Goal: Task Accomplishment & Management: Use online tool/utility

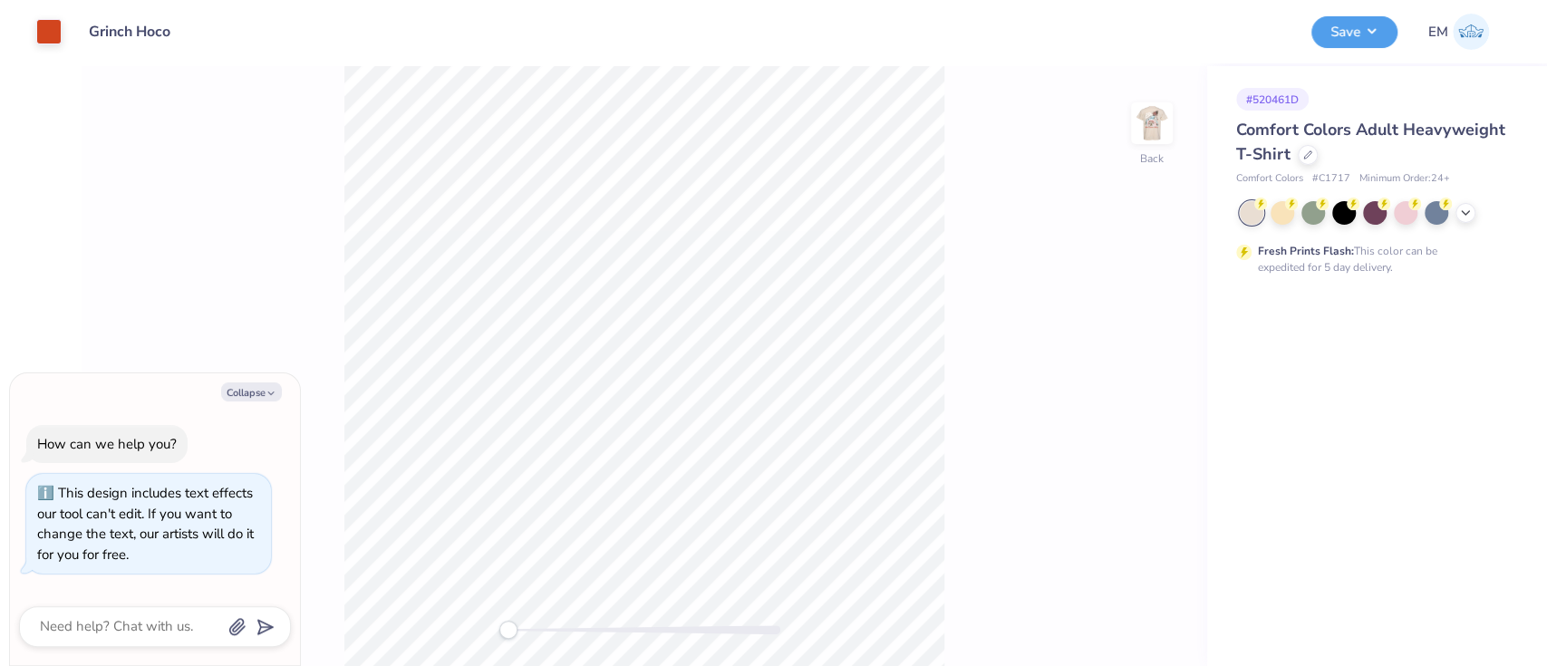
click at [1469, 212] on icon at bounding box center [1465, 213] width 14 height 14
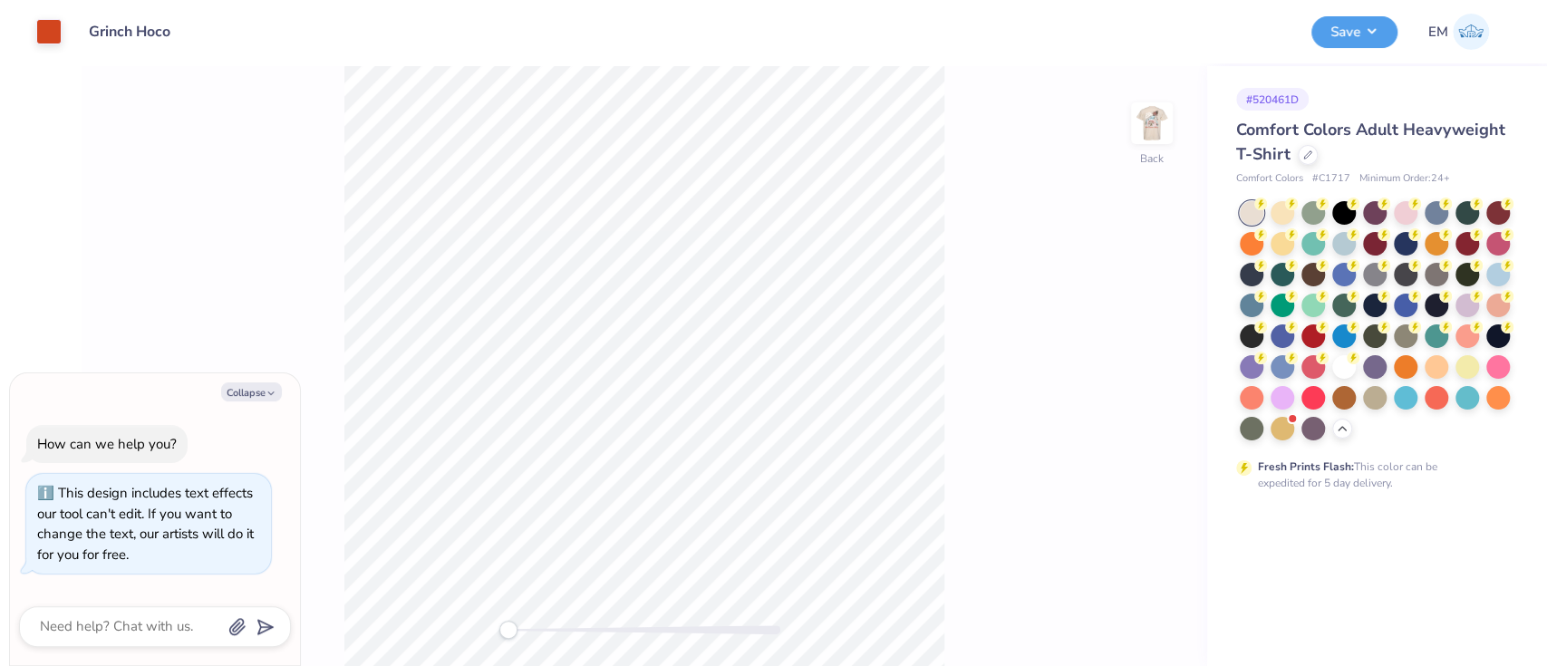
click at [1305, 154] on icon at bounding box center [1307, 154] width 7 height 7
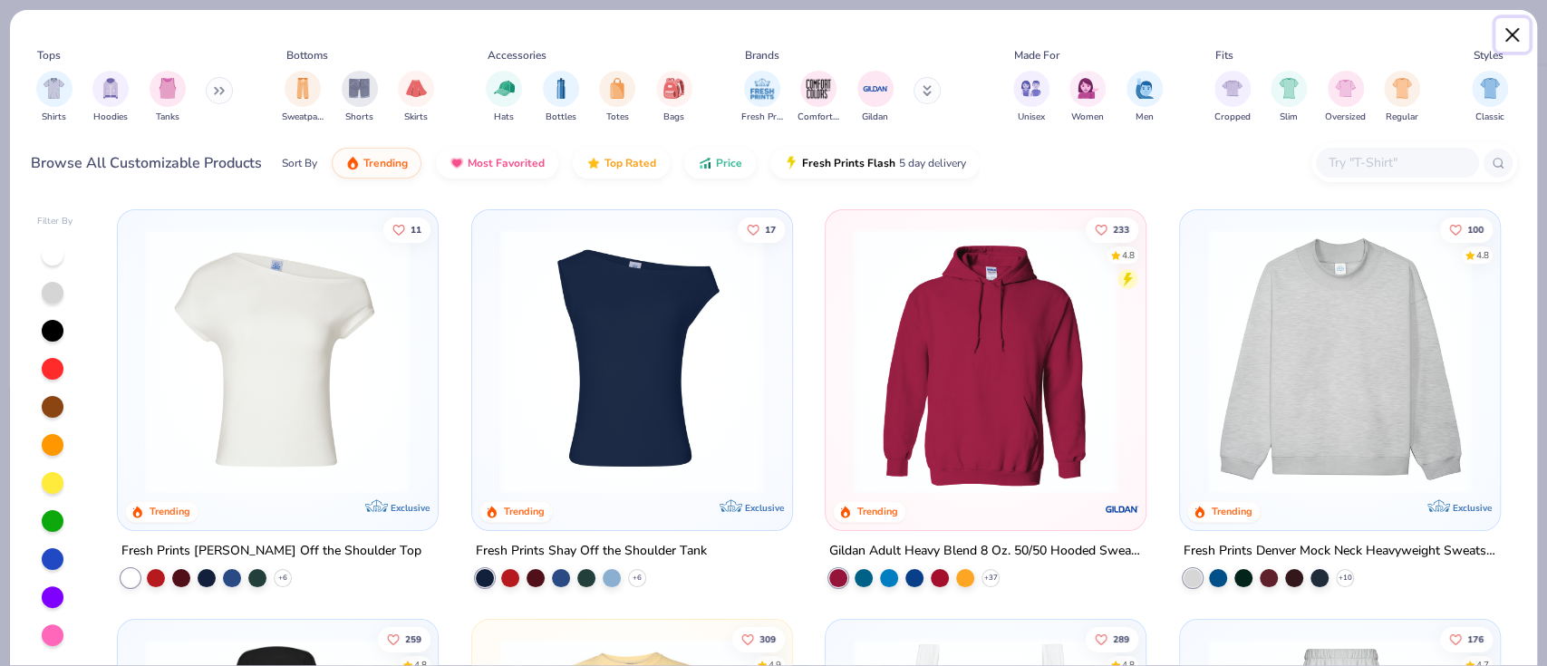
click at [1497, 41] on button "Close" at bounding box center [1512, 35] width 34 height 34
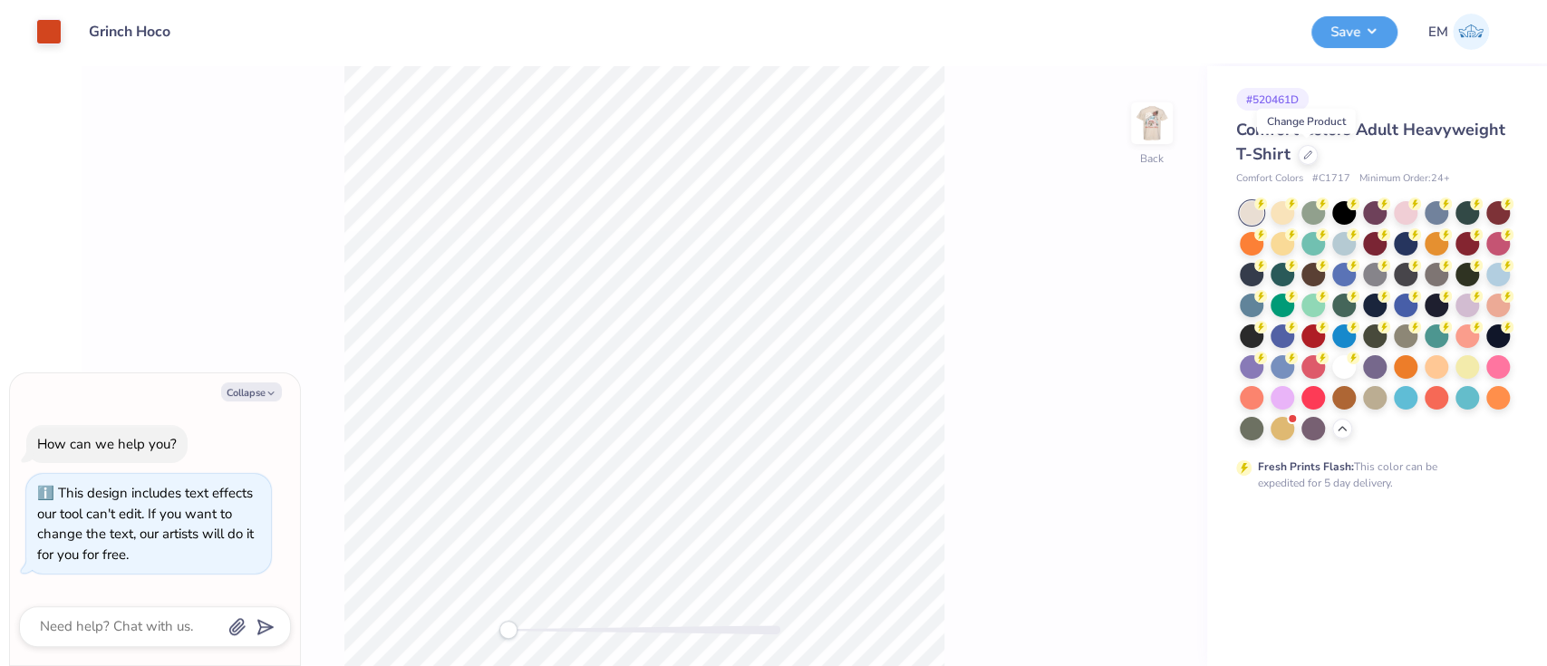
click at [1305, 154] on icon at bounding box center [1307, 154] width 9 height 9
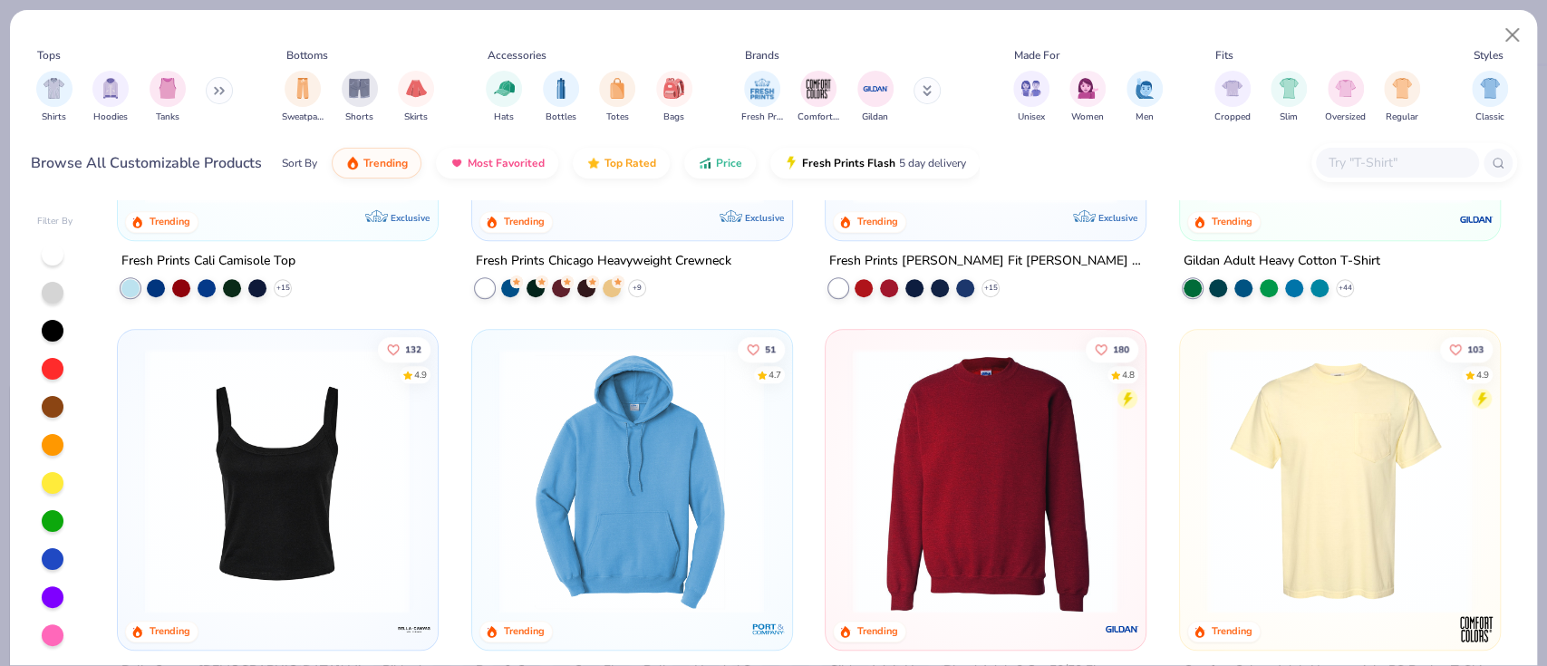
scroll to position [1199, 0]
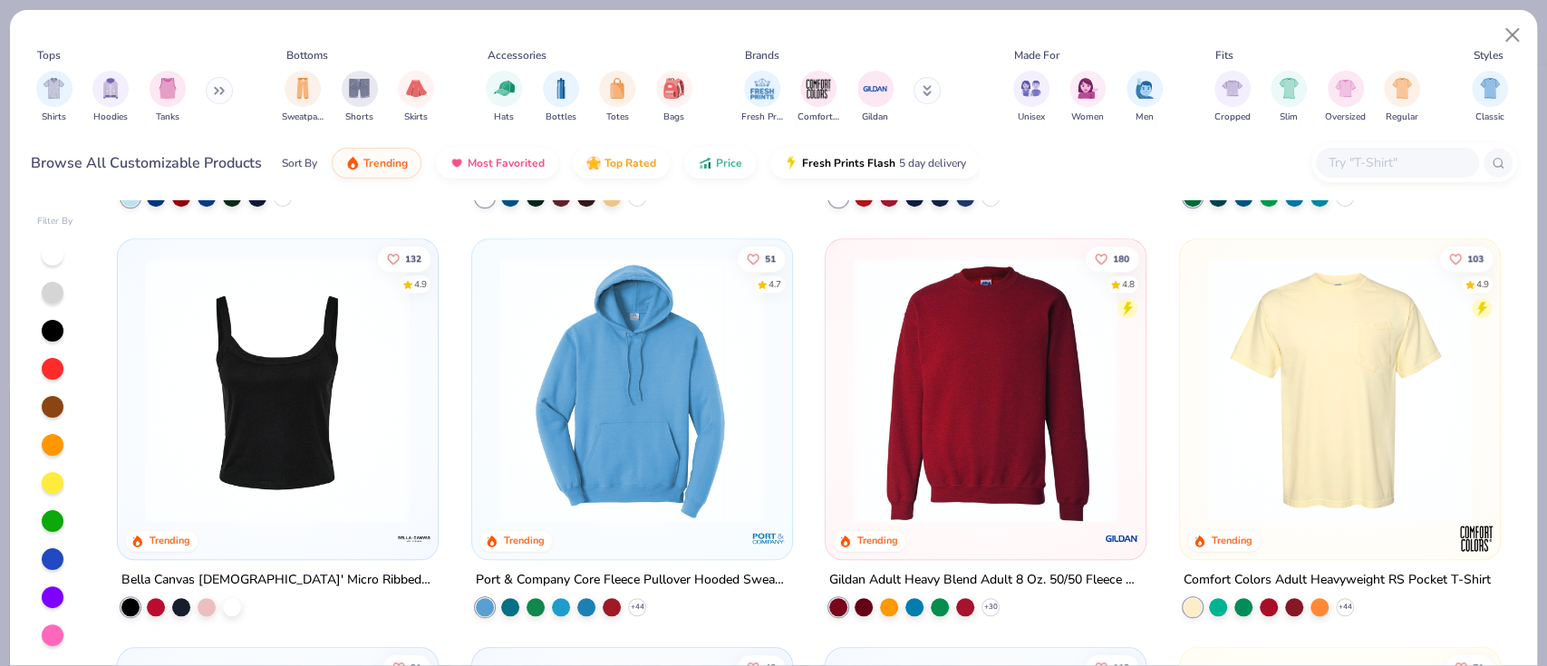
click at [1356, 461] on img at bounding box center [1339, 388] width 283 height 265
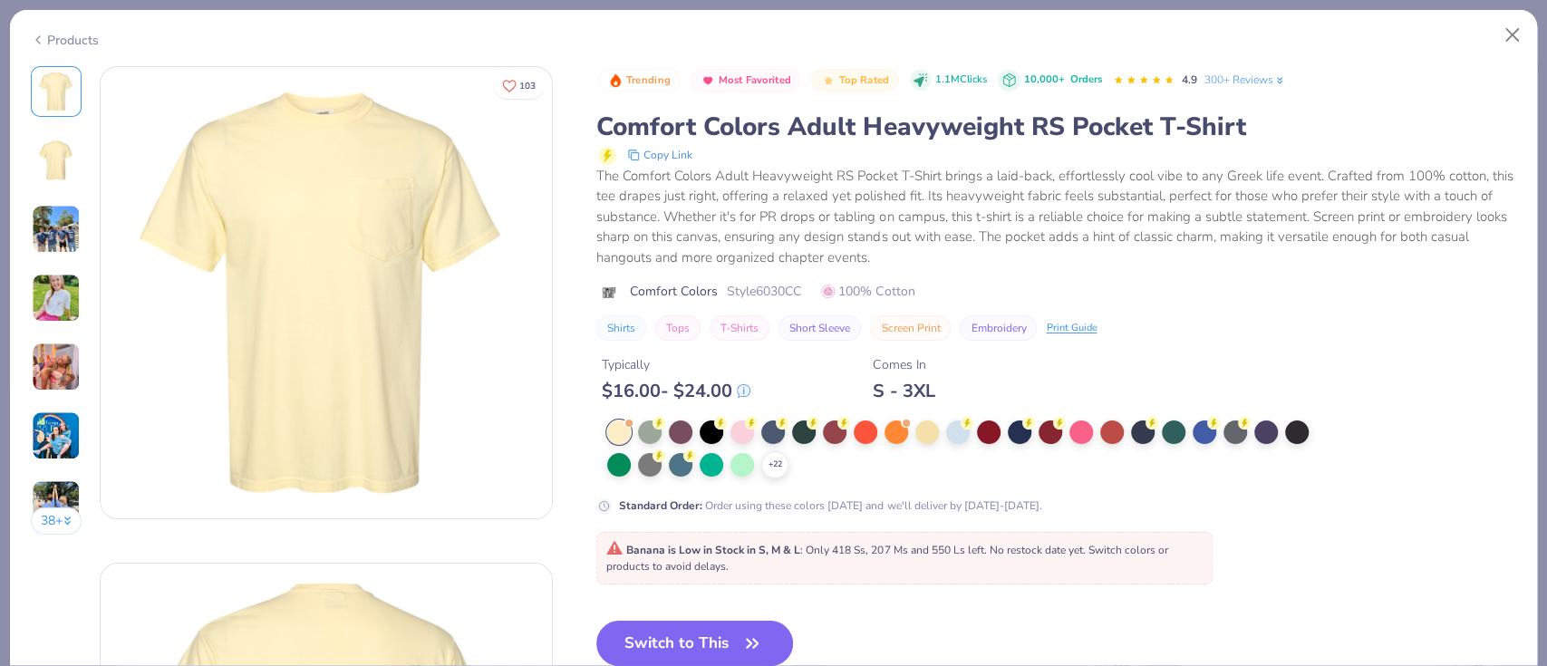
click at [0, 0] on polyline at bounding box center [0, 0] width 0 height 0
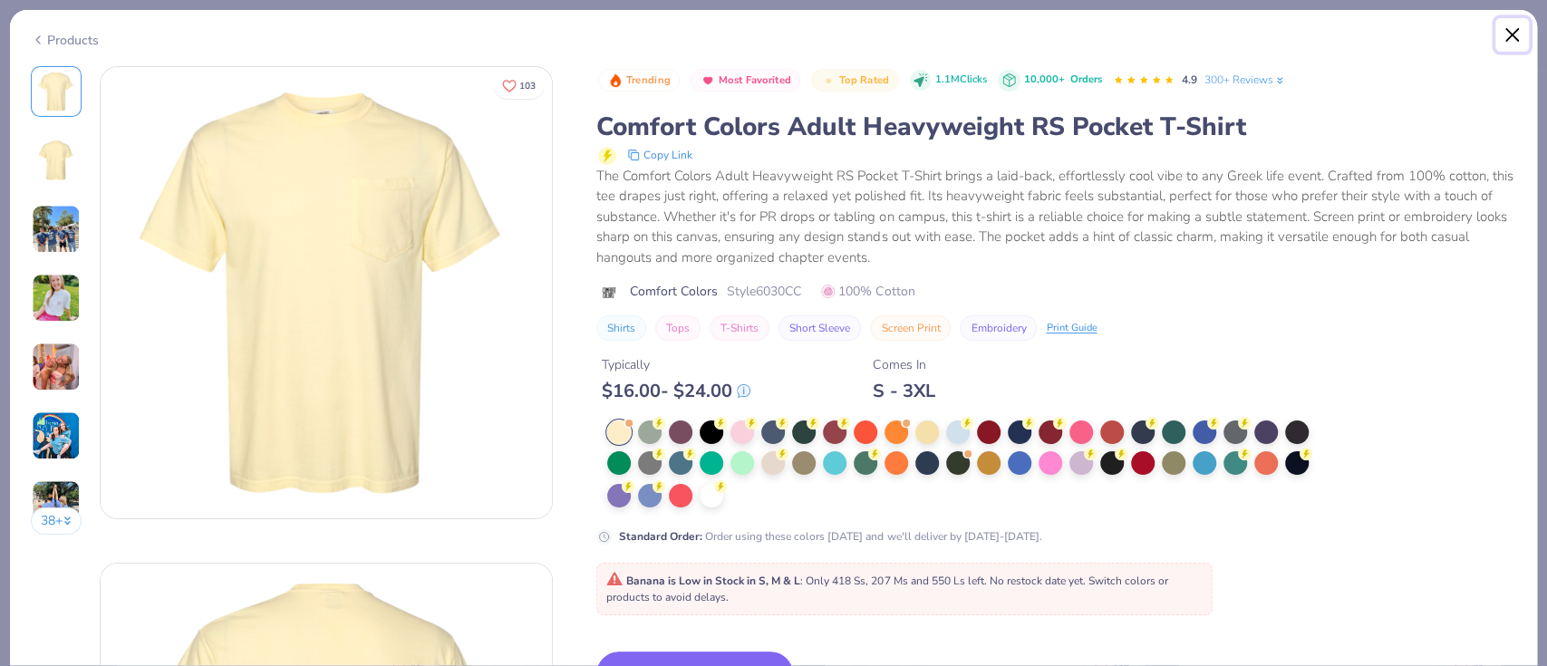
click at [1514, 33] on button "Close" at bounding box center [1512, 35] width 34 height 34
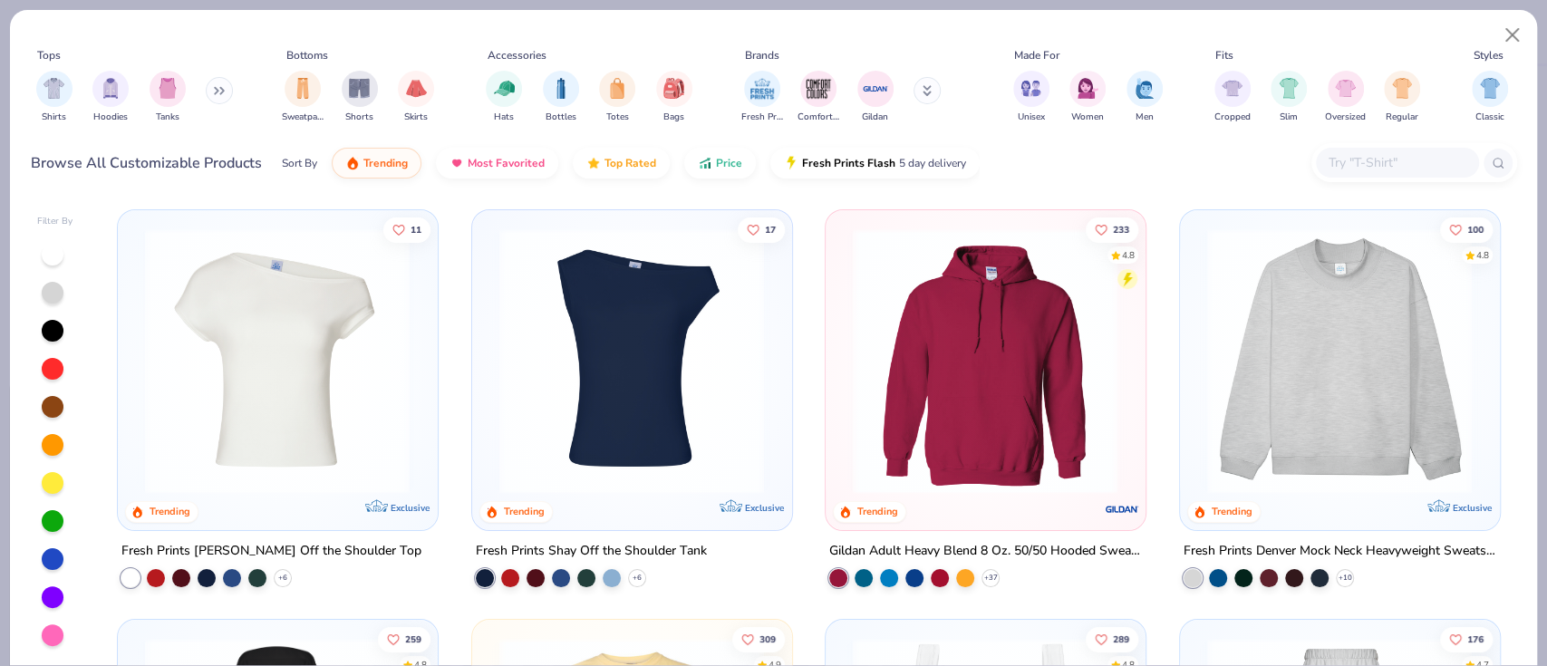
click at [1066, 356] on img at bounding box center [985, 360] width 283 height 265
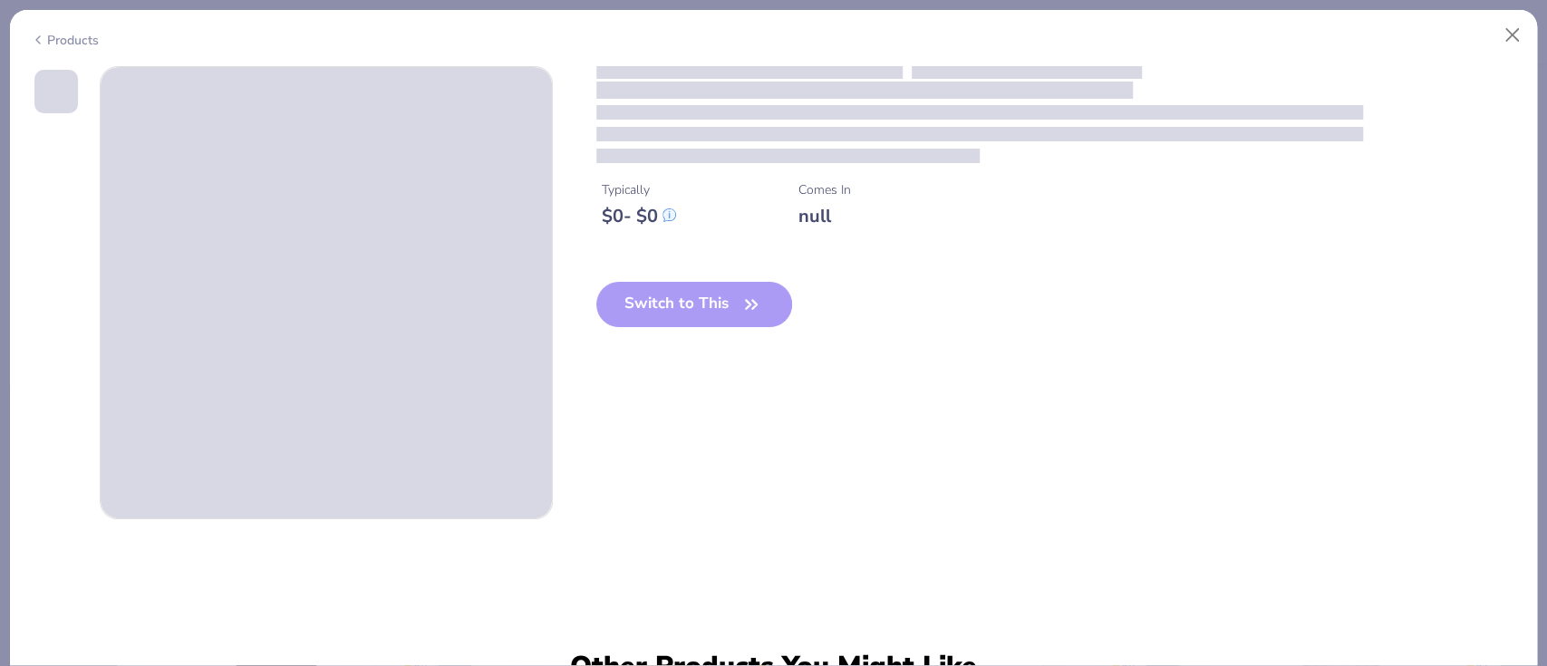
click at [1049, 227] on div "Typically $ 0 - $ 0 Comes In null" at bounding box center [1056, 197] width 921 height 62
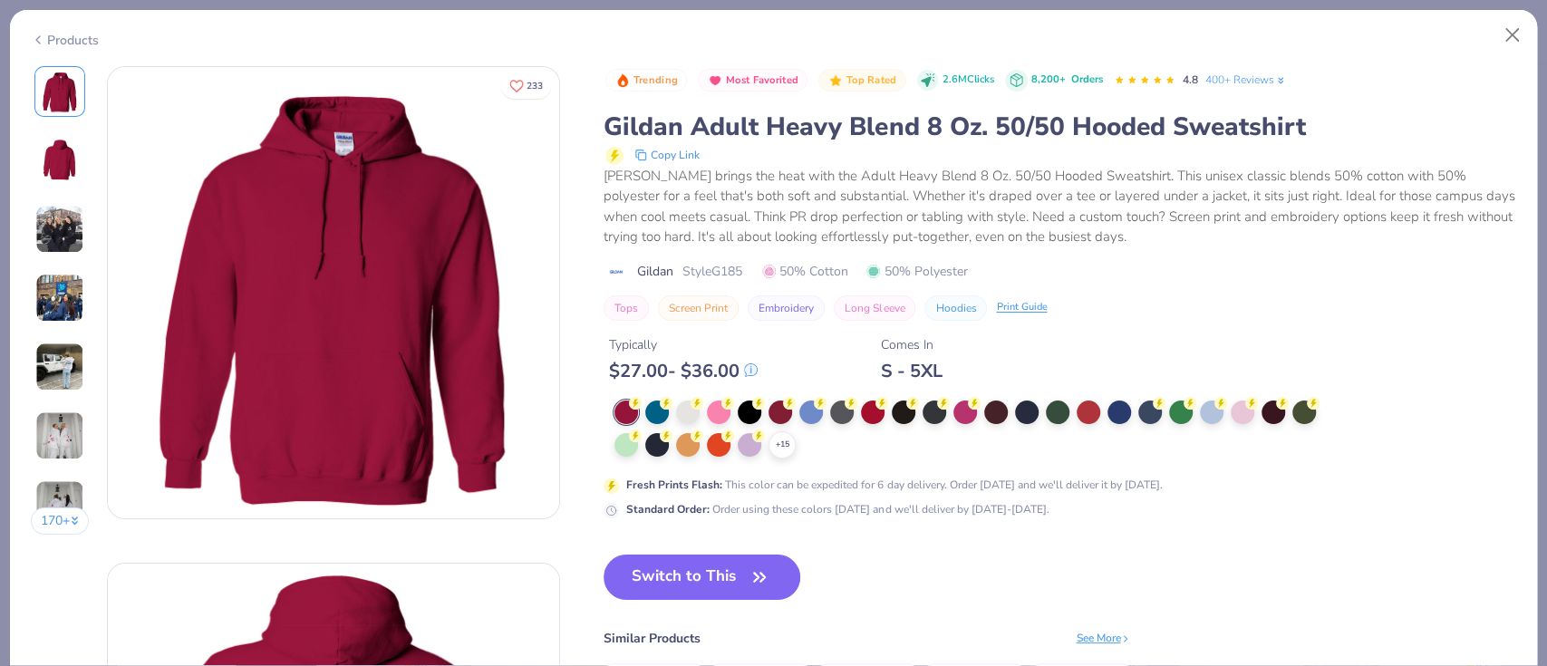
click at [626, 436] on div at bounding box center [626, 445] width 24 height 24
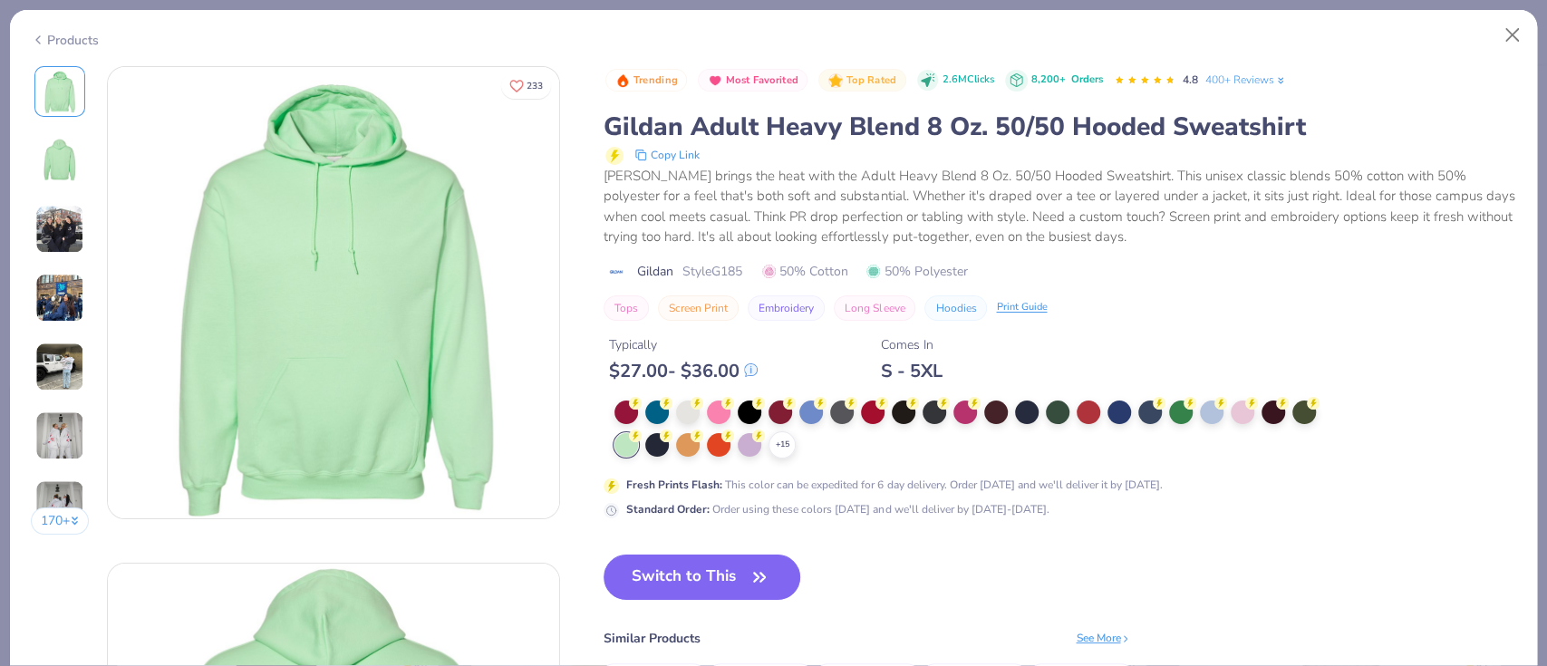
click at [789, 455] on div "+ 15" at bounding box center [781, 444] width 27 height 27
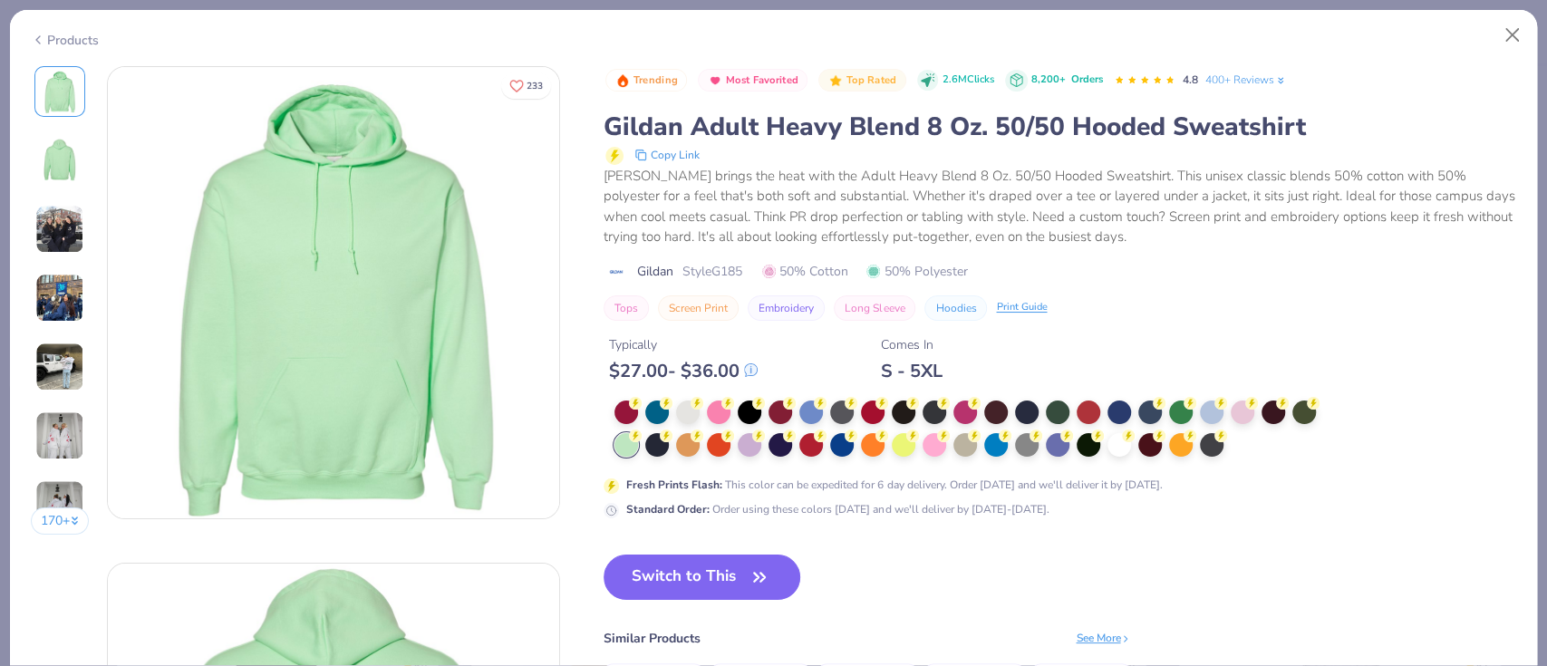
click at [52, 31] on div "Products" at bounding box center [65, 40] width 68 height 19
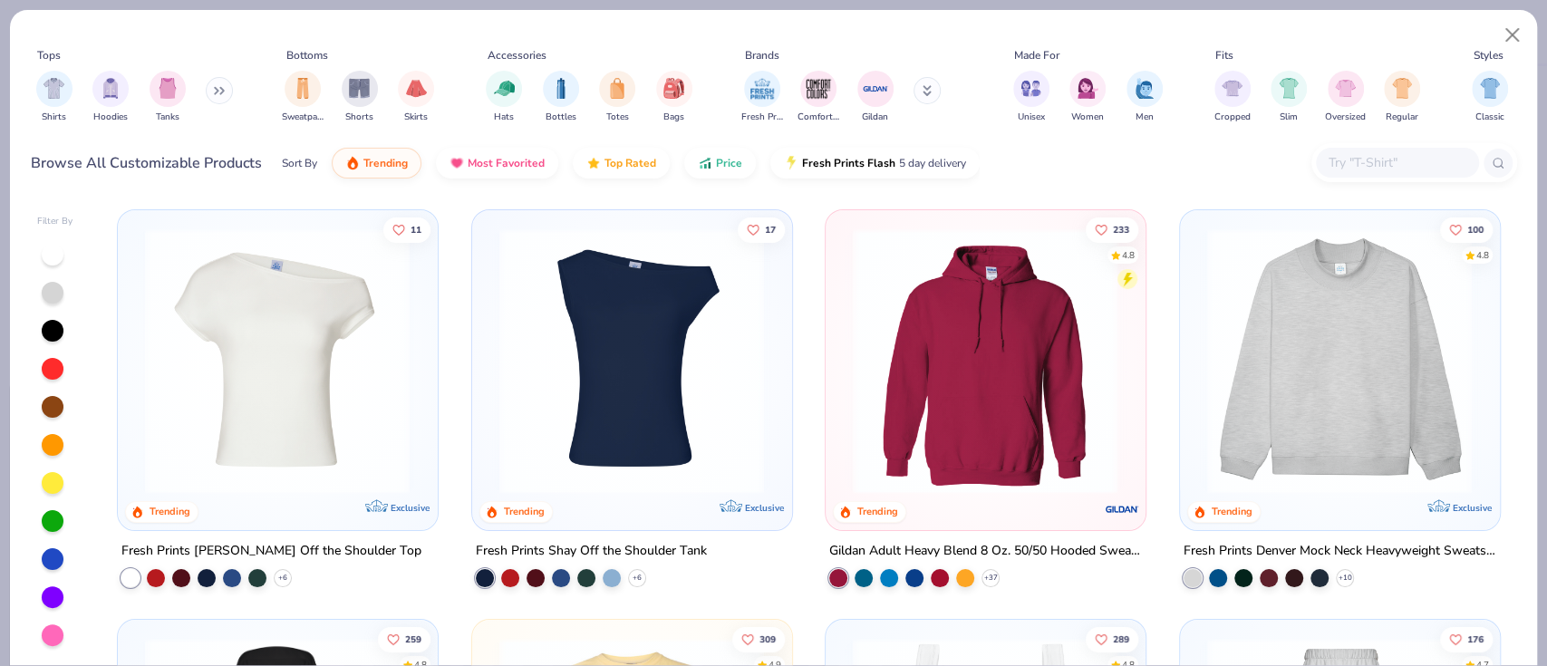
click at [816, 82] on img "filter for Comfort Colors" at bounding box center [818, 88] width 27 height 27
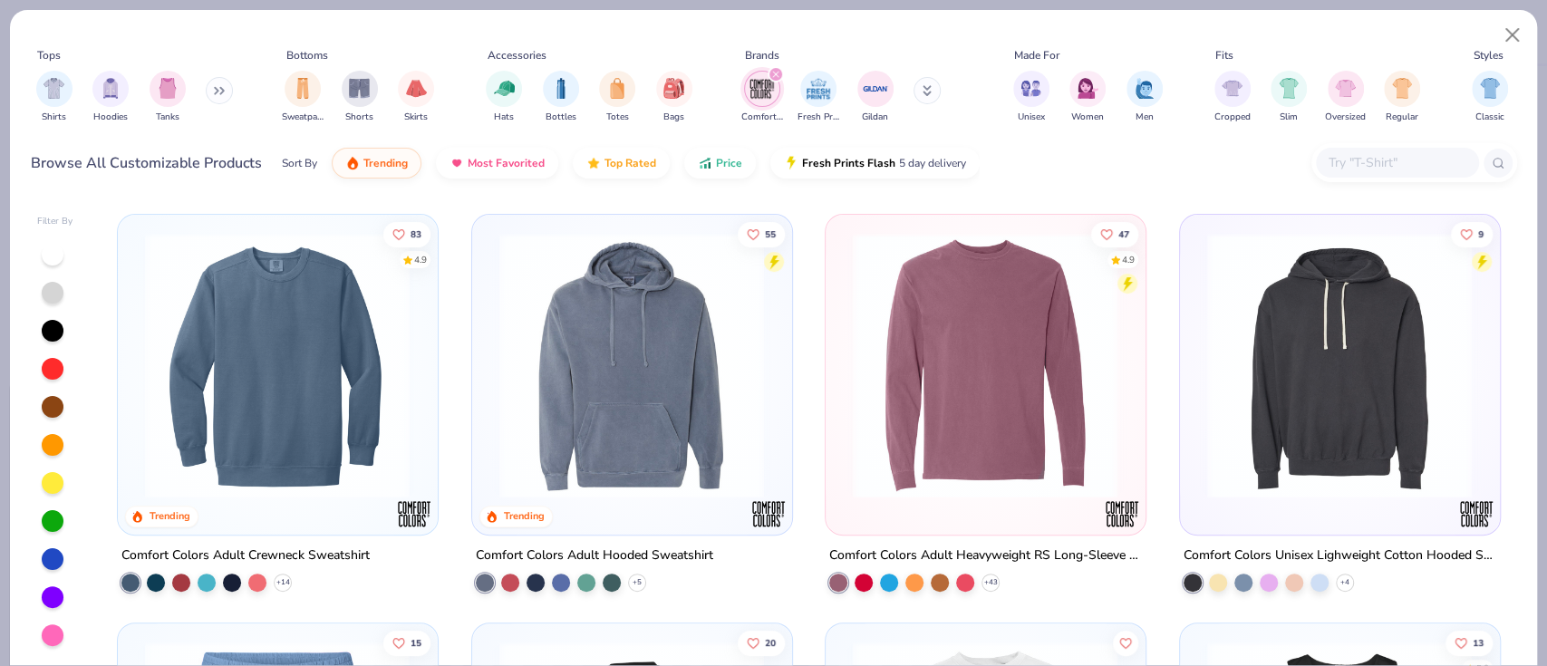
scroll to position [409, 0]
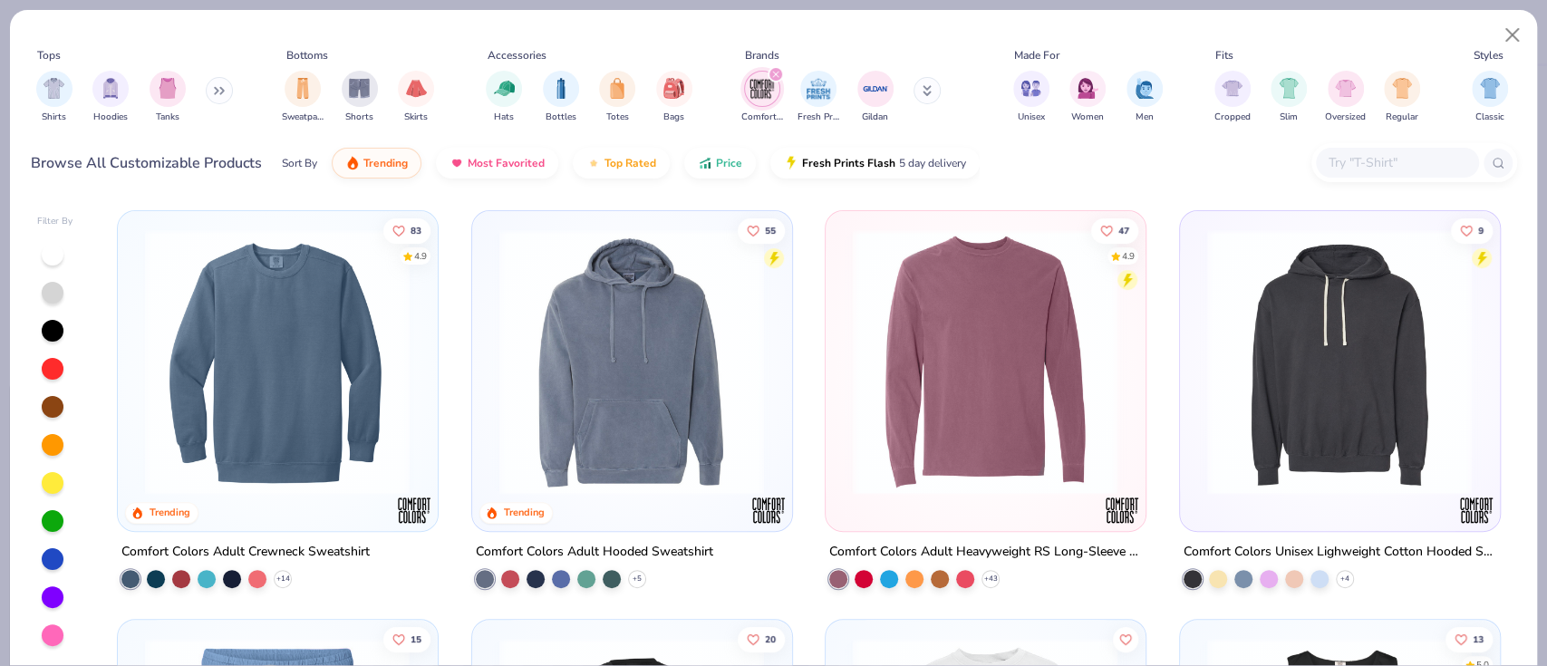
click at [276, 344] on img at bounding box center [277, 360] width 283 height 265
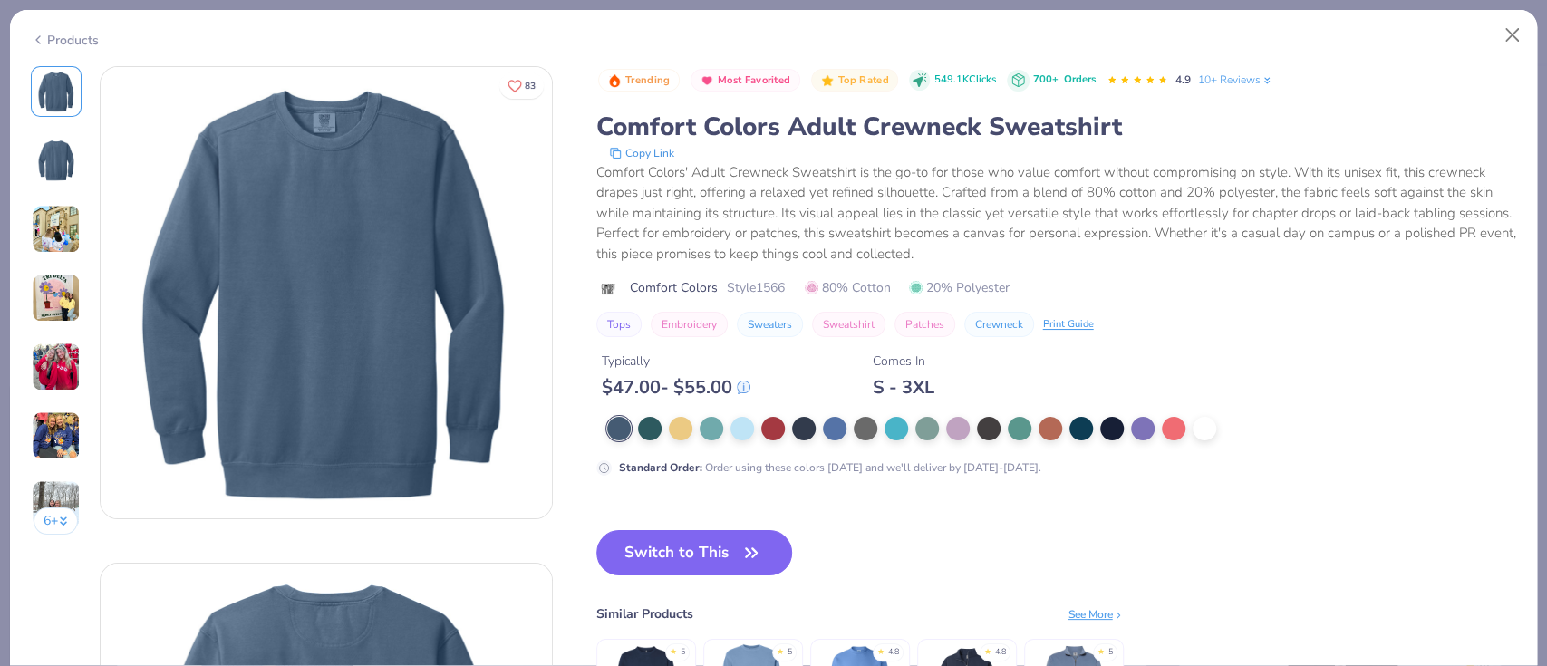
click at [81, 32] on div "Products" at bounding box center [65, 40] width 68 height 19
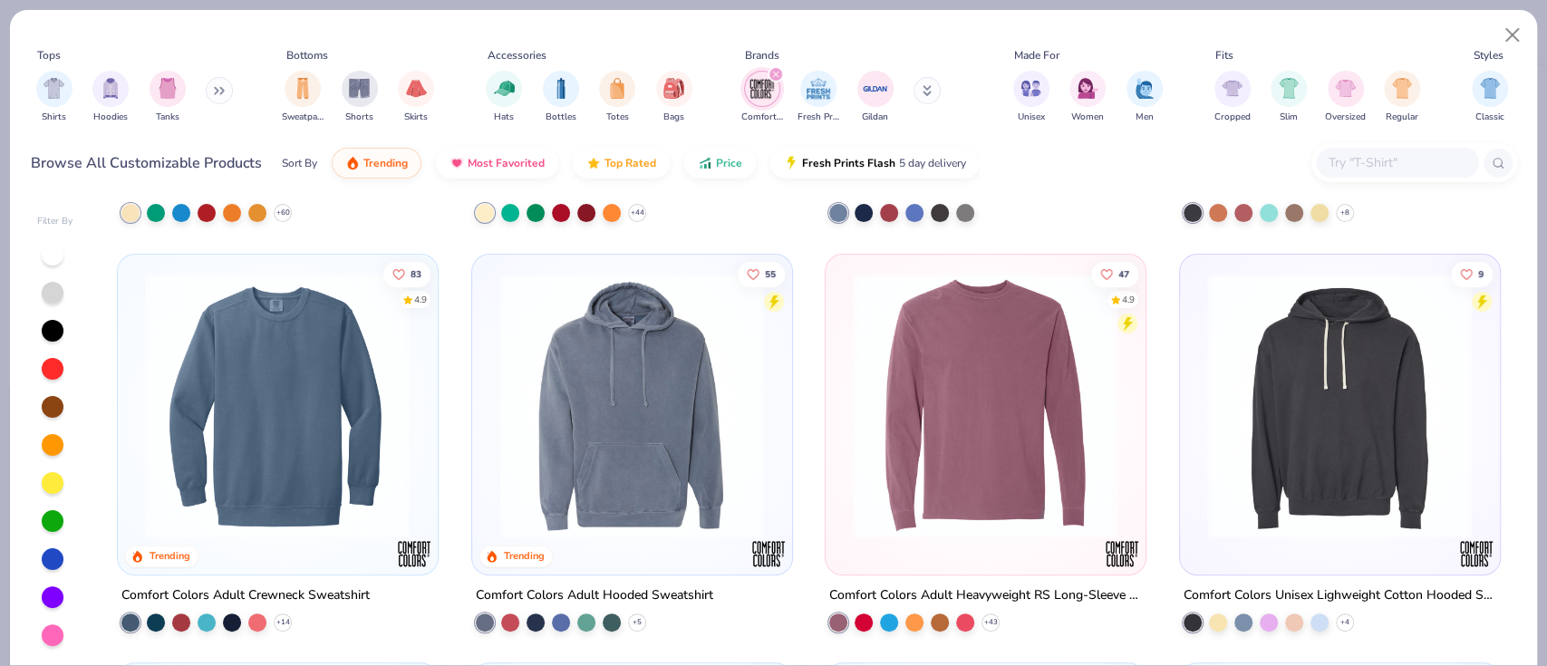
scroll to position [353, 0]
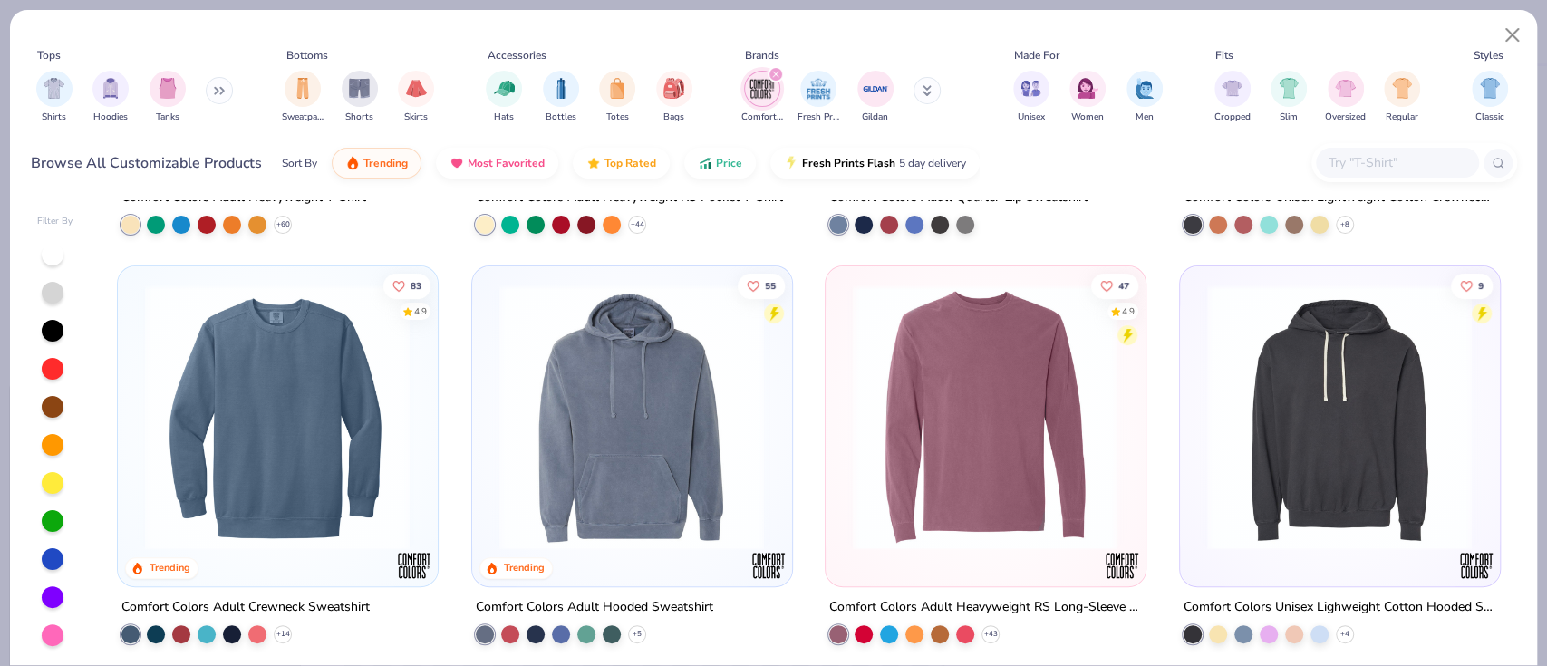
click at [620, 379] on img at bounding box center [631, 416] width 283 height 265
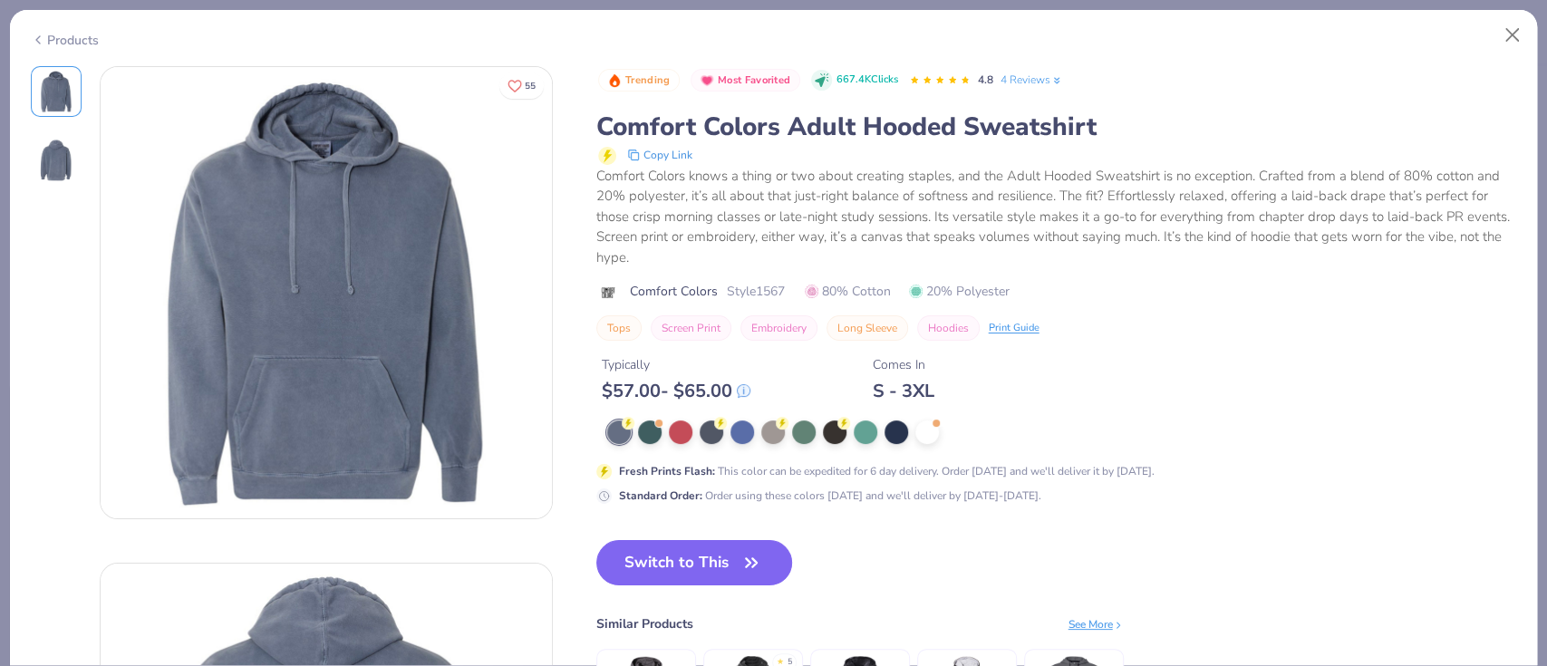
click at [88, 43] on div "Products" at bounding box center [65, 40] width 68 height 19
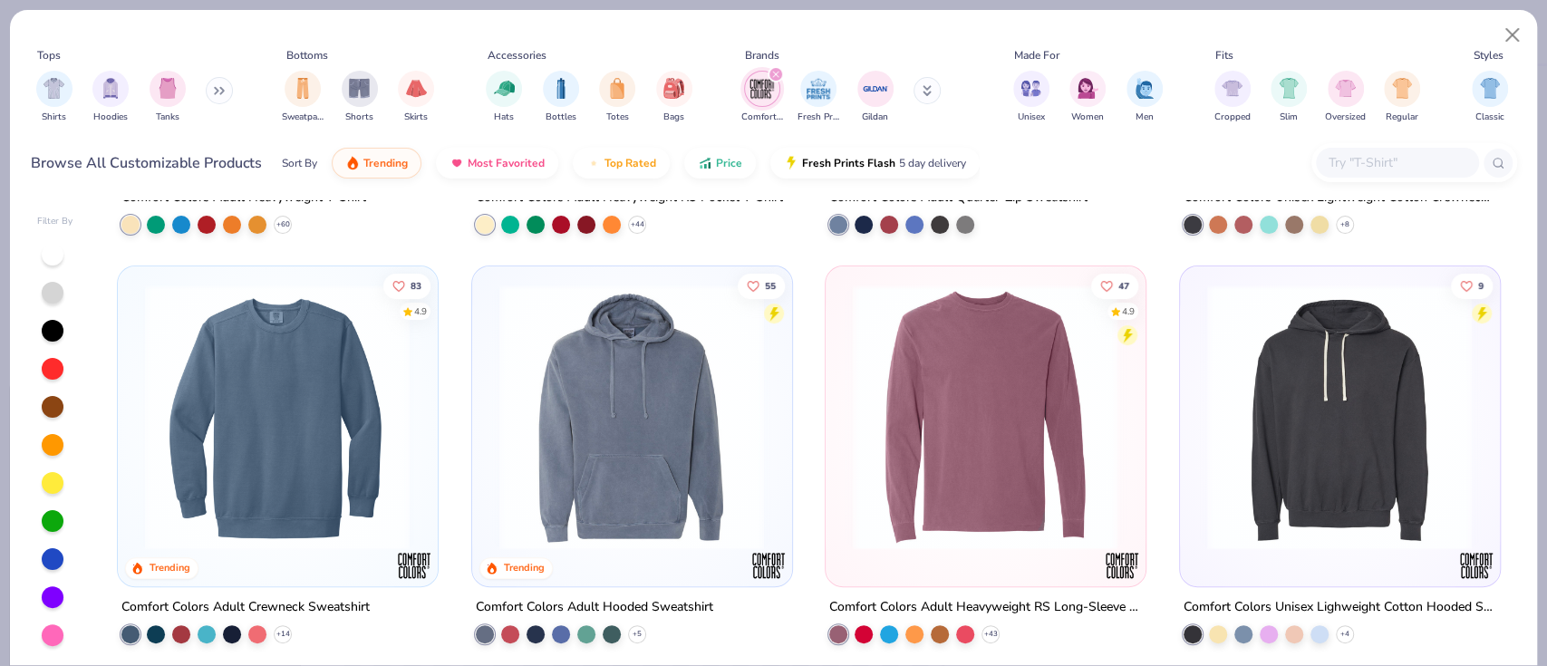
click at [222, 488] on img at bounding box center [277, 416] width 283 height 265
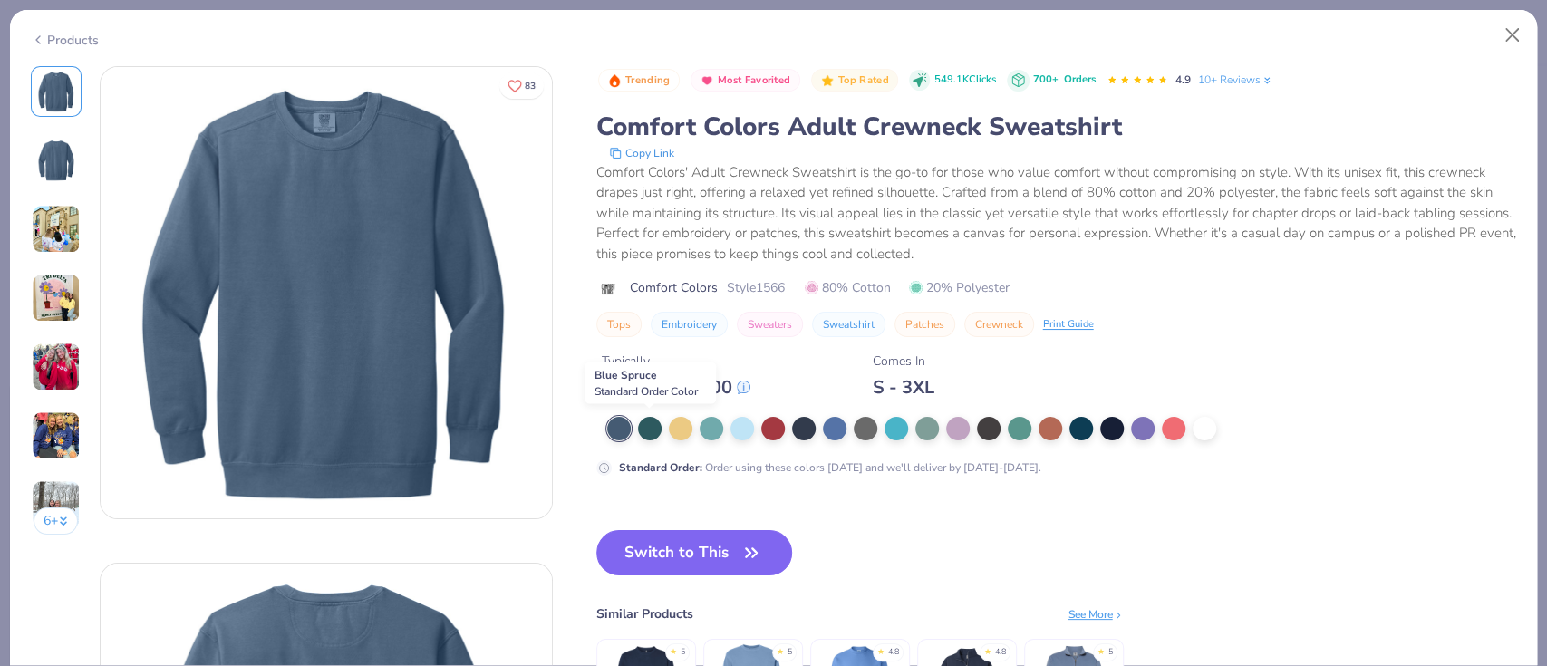
click at [648, 425] on div at bounding box center [650, 429] width 24 height 24
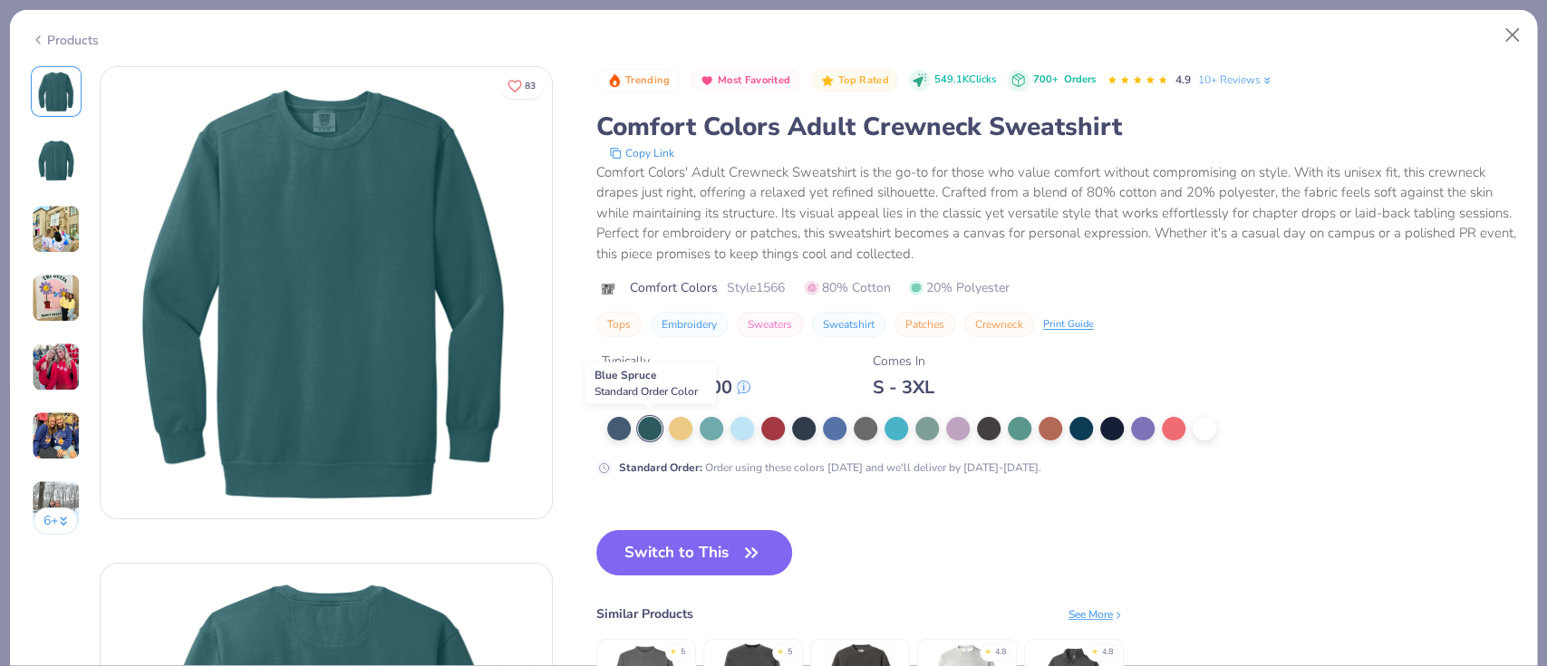
click at [68, 43] on div "Products" at bounding box center [65, 40] width 68 height 19
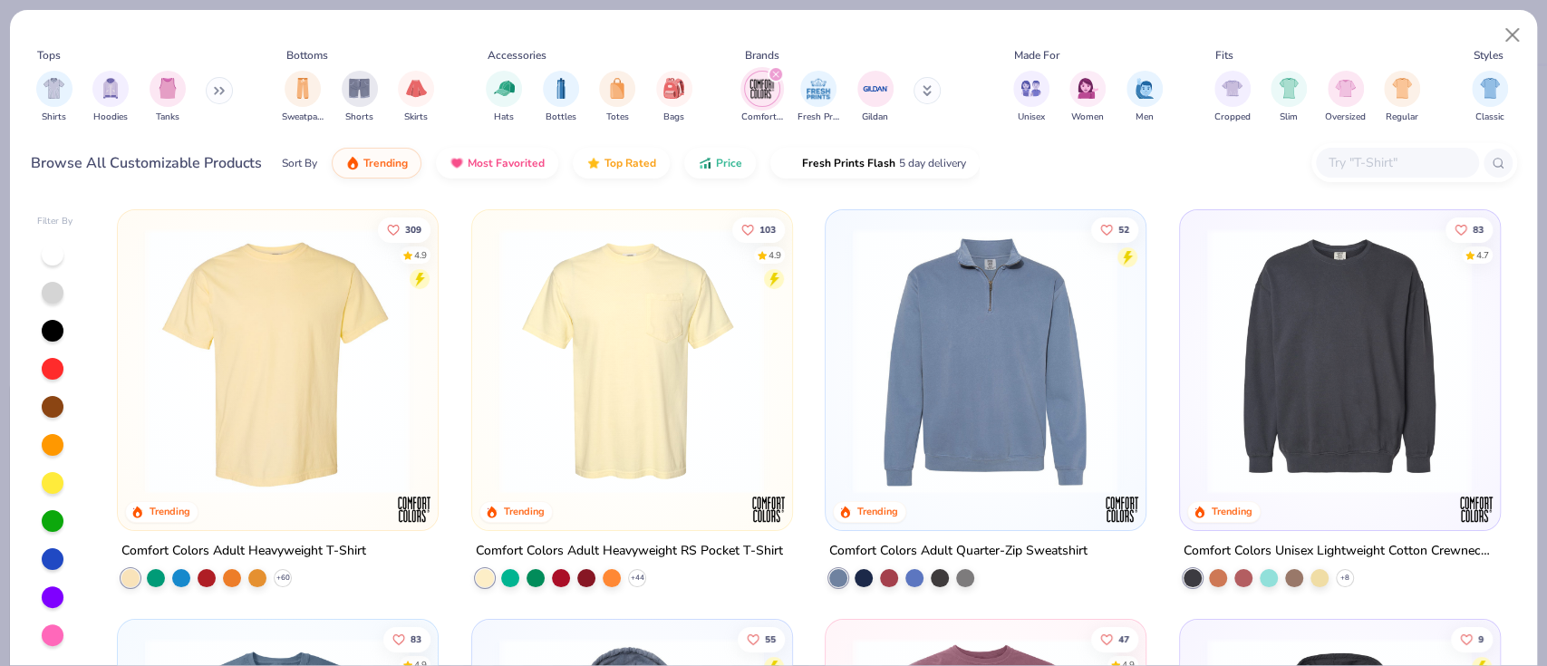
click at [777, 76] on icon "filter for Comfort Colors" at bounding box center [775, 74] width 7 height 7
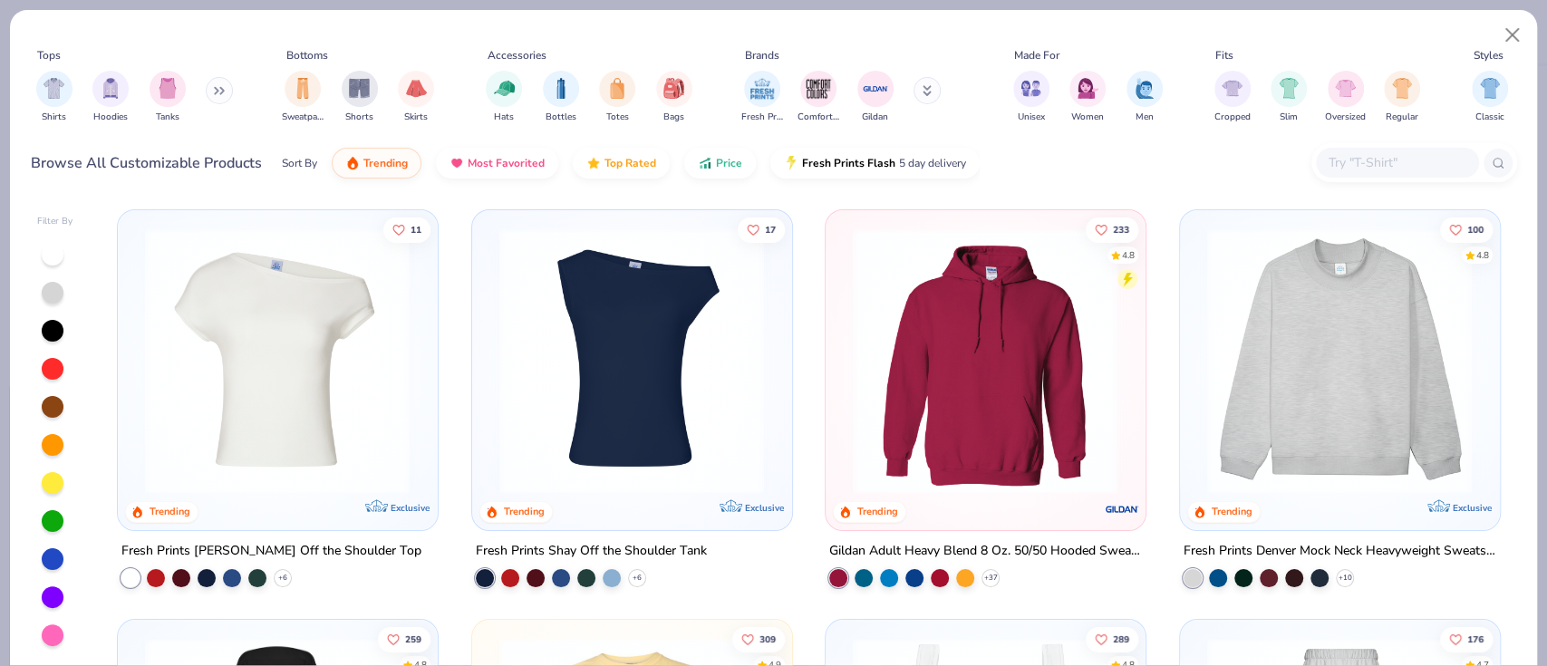
click at [1044, 442] on img at bounding box center [985, 360] width 283 height 265
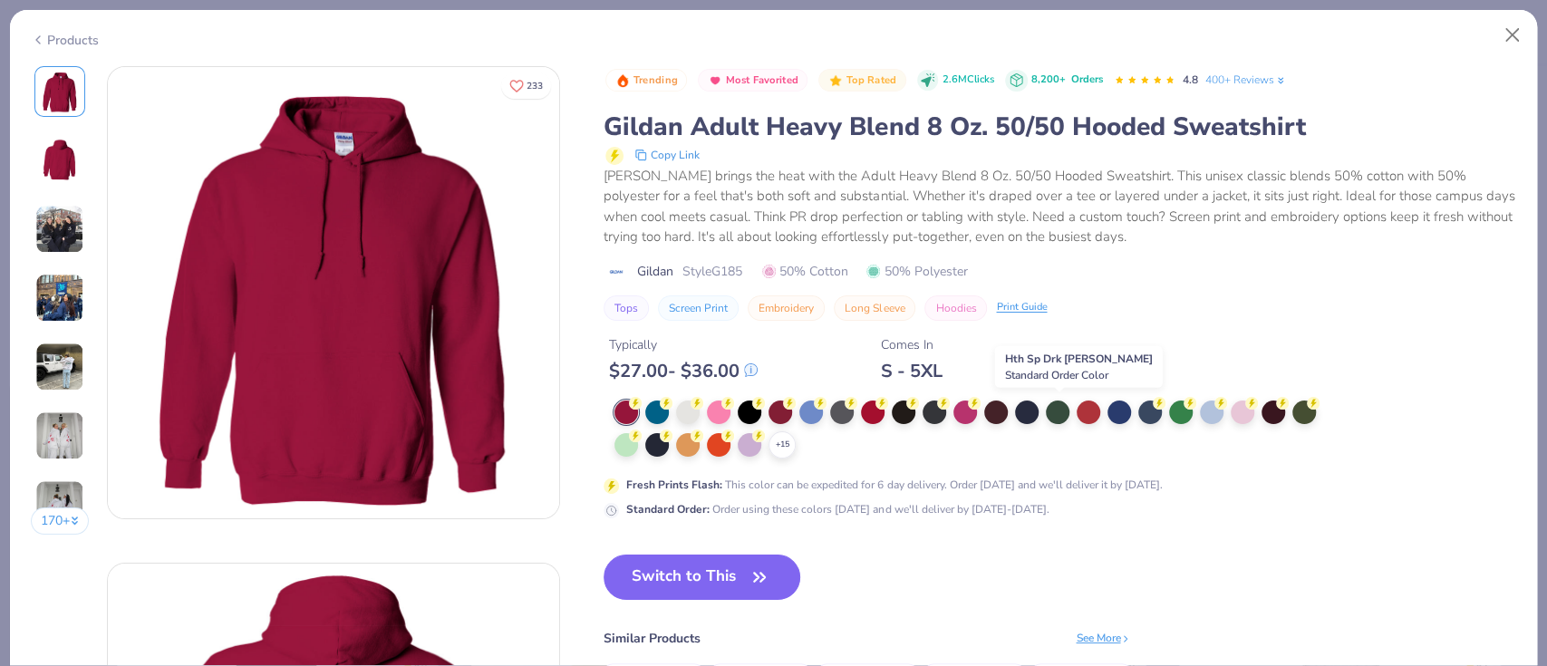
click at [1056, 410] on div at bounding box center [1058, 413] width 24 height 24
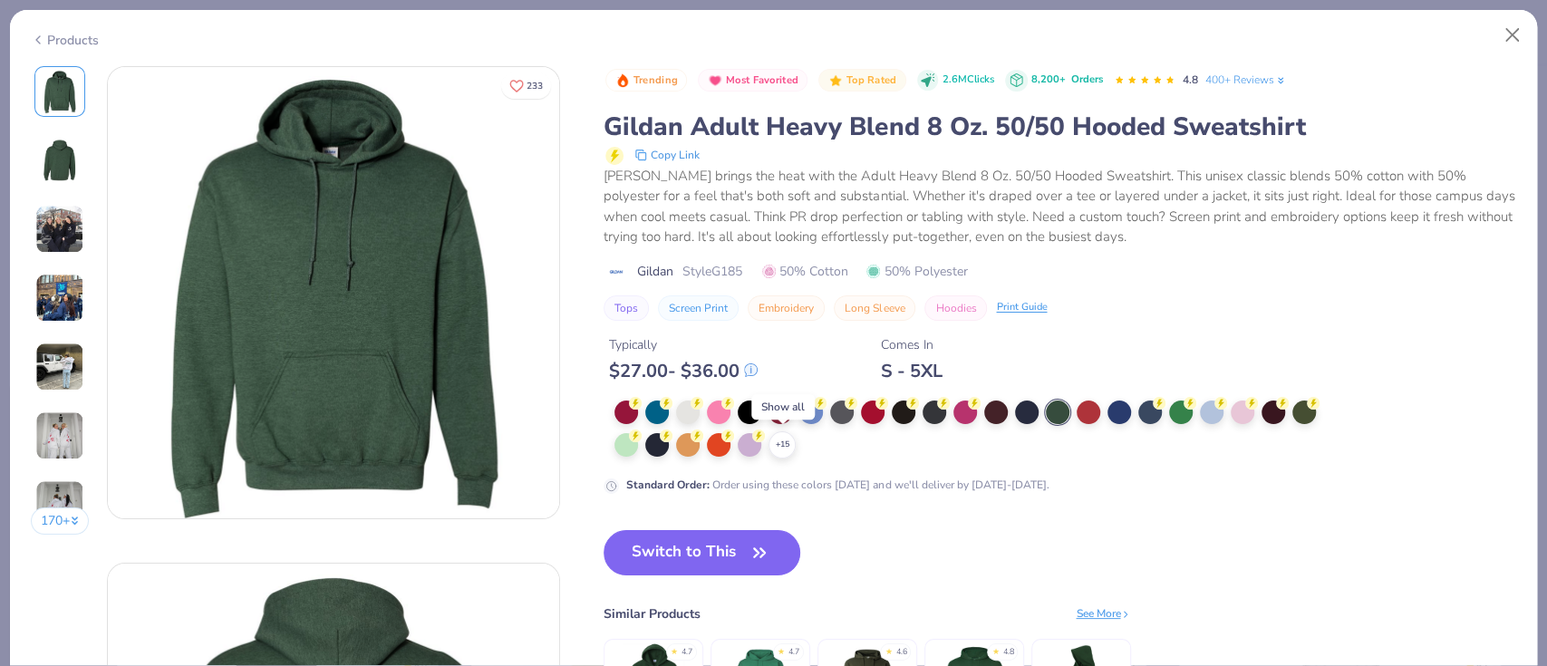
click at [0, 0] on icon at bounding box center [0, 0] width 0 height 0
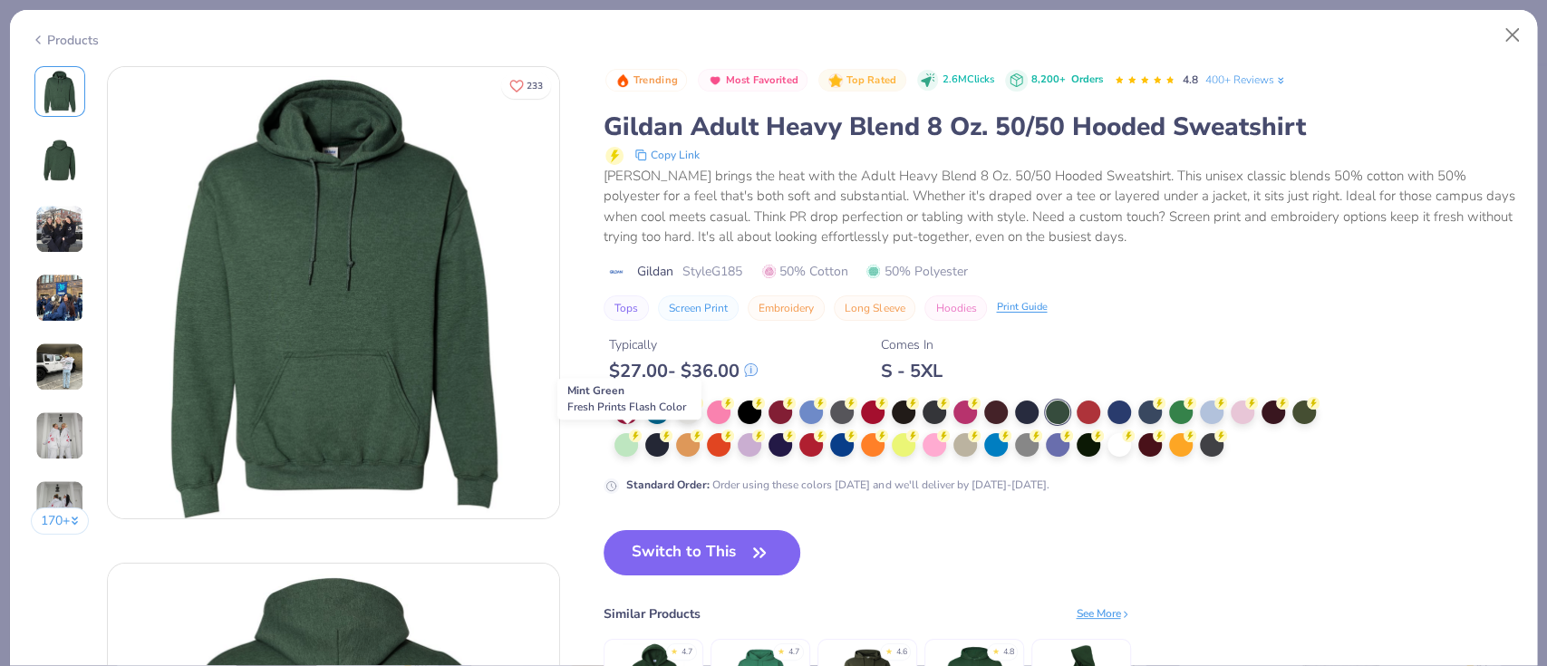
click at [633, 440] on div at bounding box center [626, 445] width 24 height 24
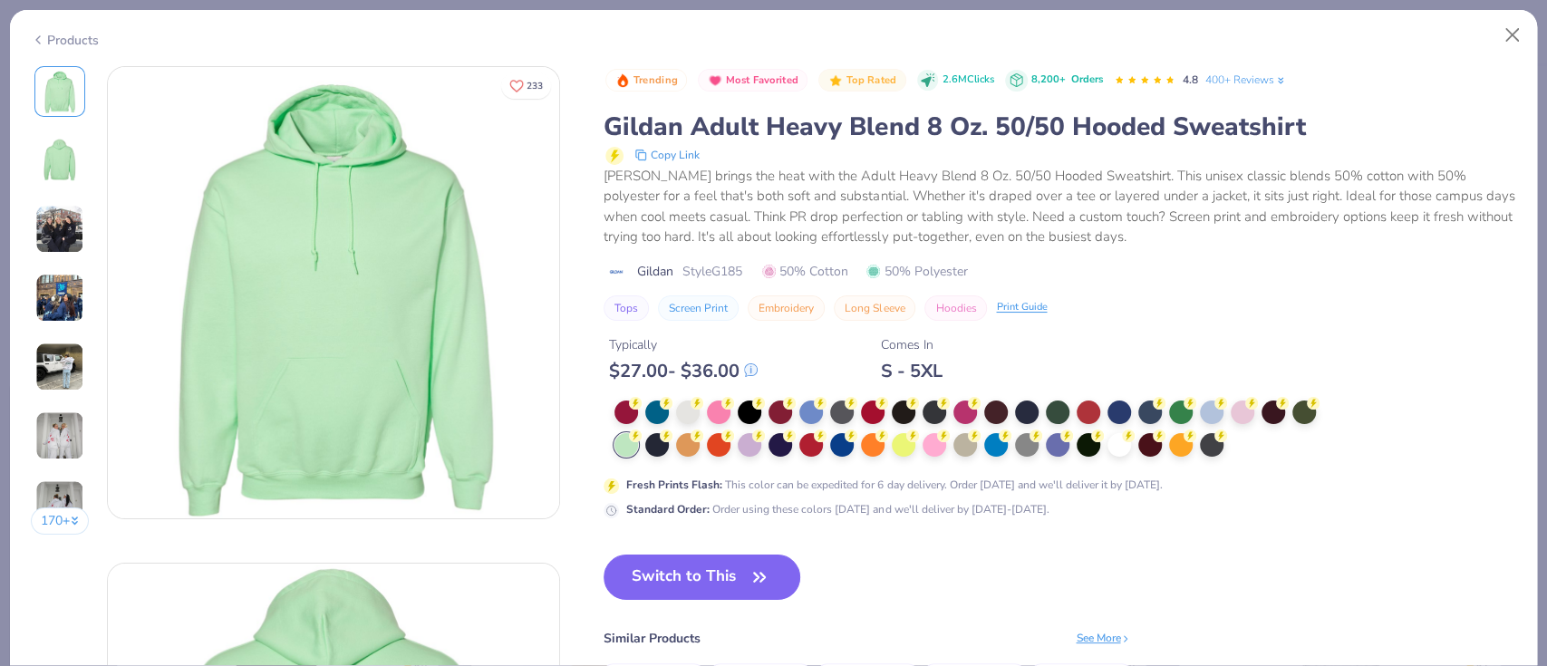
click at [81, 41] on div "Products" at bounding box center [65, 40] width 68 height 19
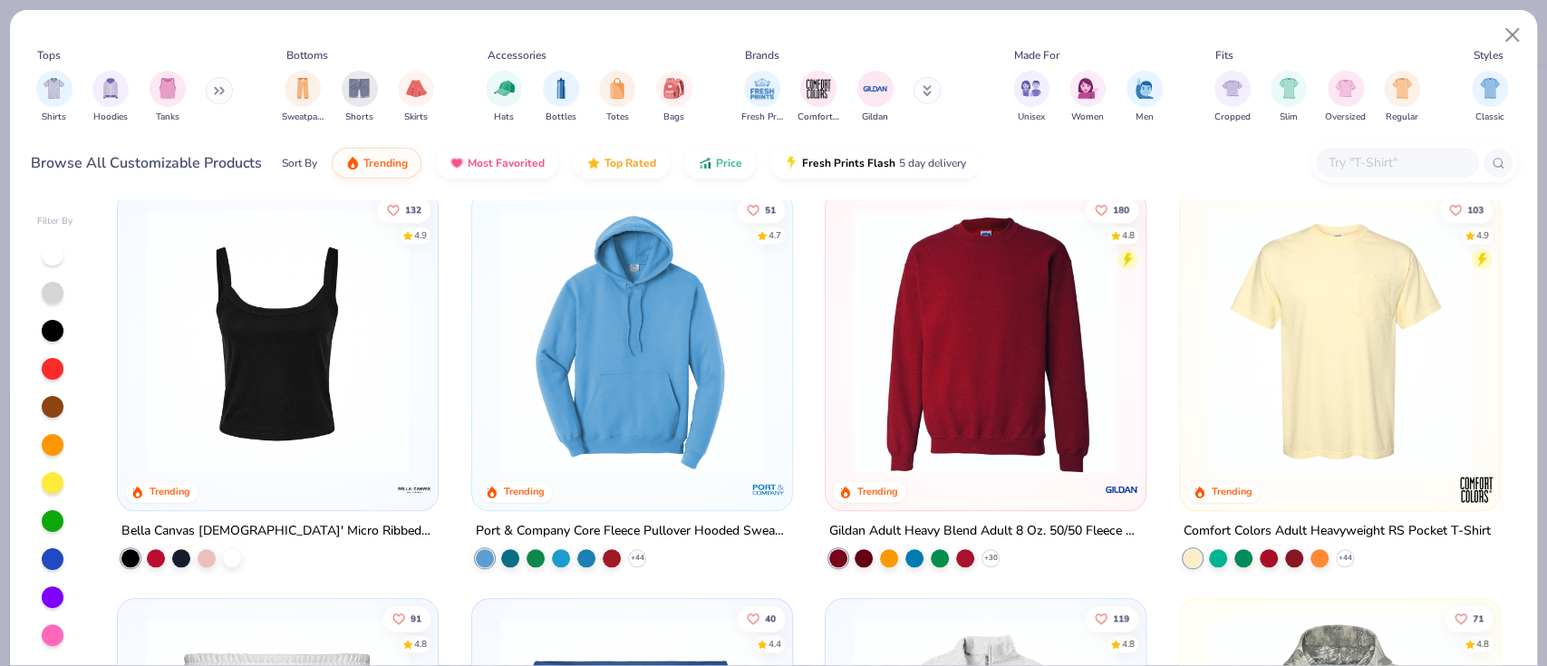
scroll to position [1428, 0]
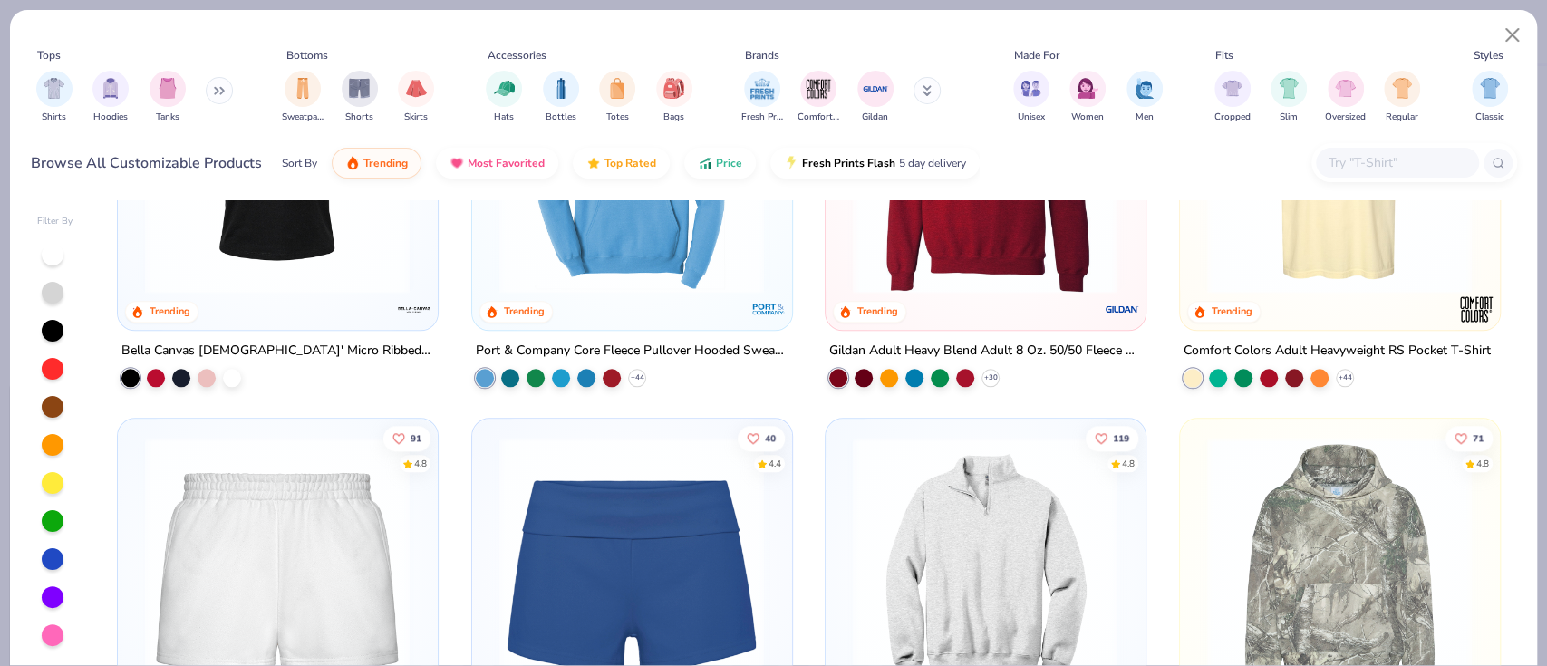
click at [578, 286] on img at bounding box center [631, 159] width 283 height 265
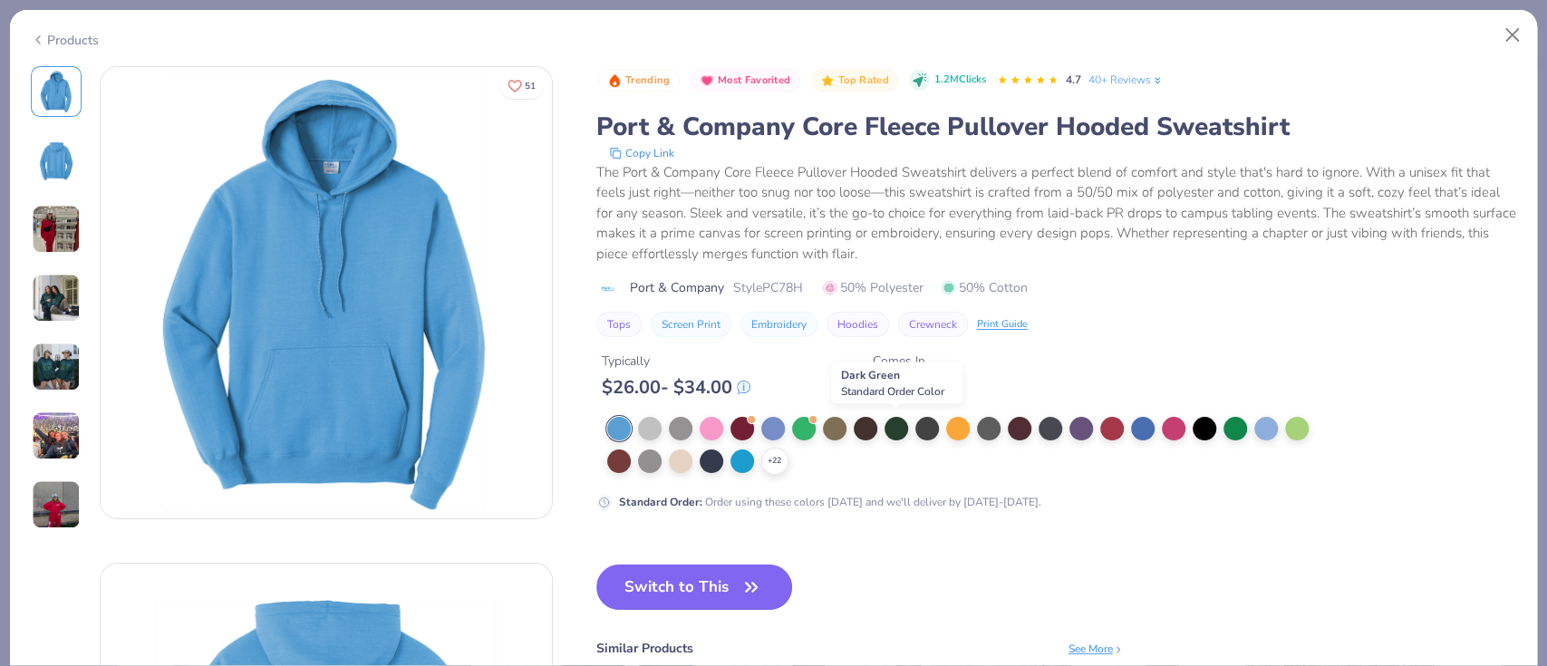
click at [891, 431] on div at bounding box center [896, 429] width 24 height 24
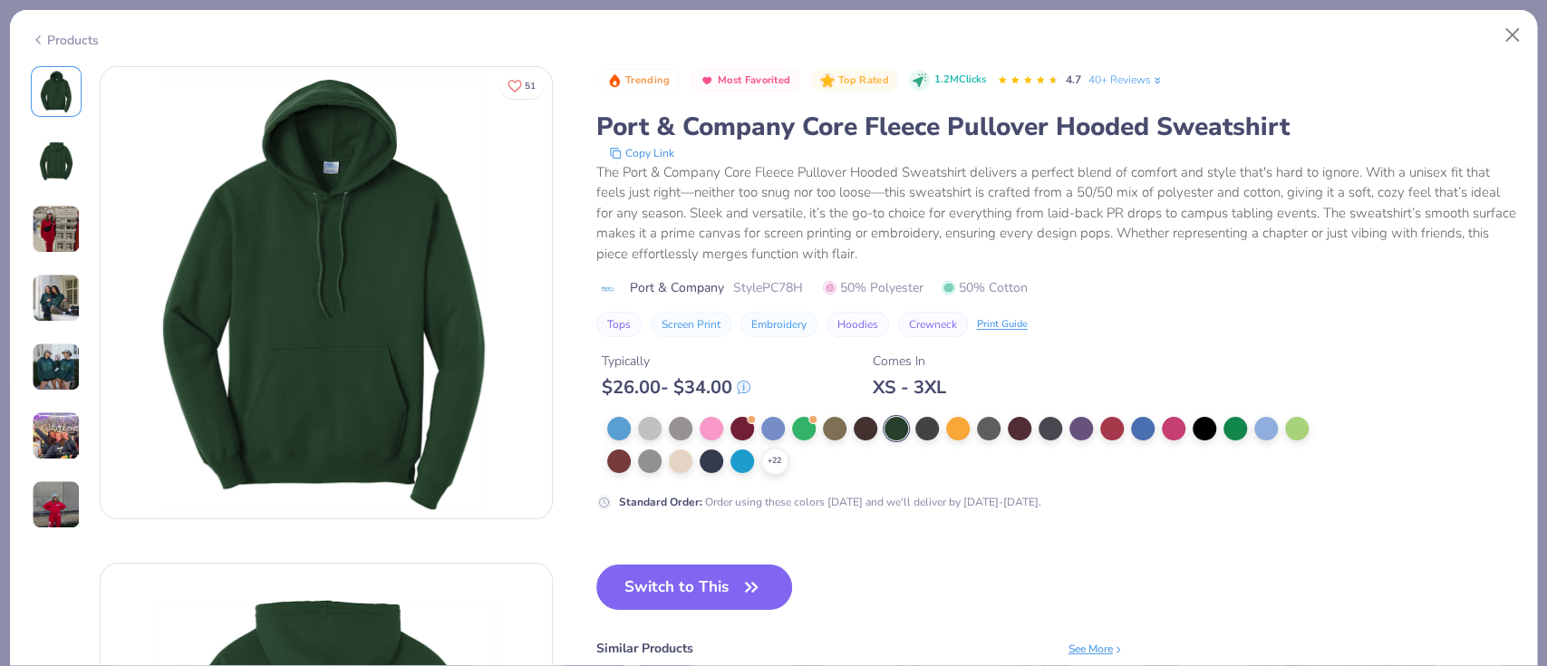
click at [732, 601] on button "Switch to This" at bounding box center [694, 587] width 197 height 45
type textarea "x"
click at [693, 587] on button "Switch to This" at bounding box center [694, 587] width 197 height 45
click at [713, 598] on button "Switch to This" at bounding box center [694, 587] width 197 height 45
